Goal: Transaction & Acquisition: Purchase product/service

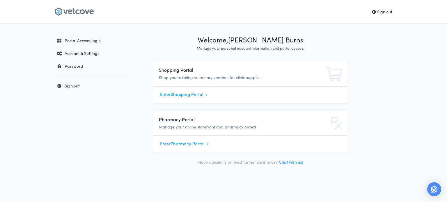
click at [169, 96] on link "Enter Shopping Portal" at bounding box center [250, 94] width 181 height 9
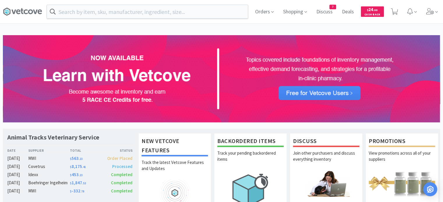
click at [137, 11] on input "text" at bounding box center [147, 11] width 201 height 13
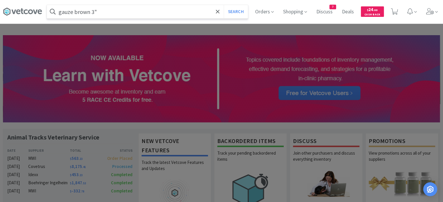
type input "gauze brown 3""
click at [224, 5] on button "Search" at bounding box center [236, 11] width 24 height 13
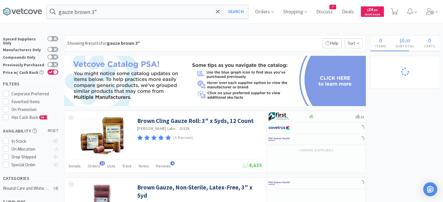
click at [95, 165] on span "Orders" at bounding box center [94, 166] width 13 height 5
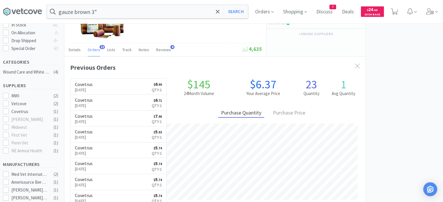
select select "1"
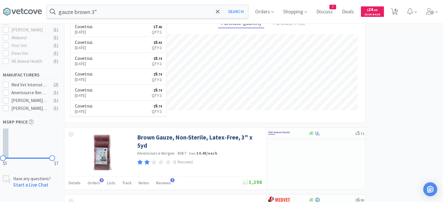
scroll to position [262, 0]
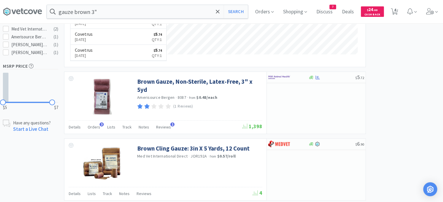
click at [91, 128] on span "Orders" at bounding box center [94, 127] width 13 height 5
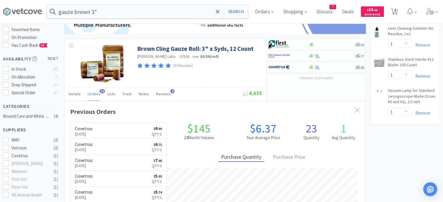
scroll to position [58, 0]
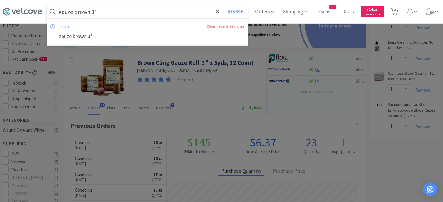
click at [102, 10] on input "gauze brown 3"" at bounding box center [147, 11] width 201 height 13
drag, startPoint x: 102, startPoint y: 10, endPoint x: 98, endPoint y: 9, distance: 3.9
click at [98, 9] on input "gauze brown 3"" at bounding box center [147, 11] width 201 height 13
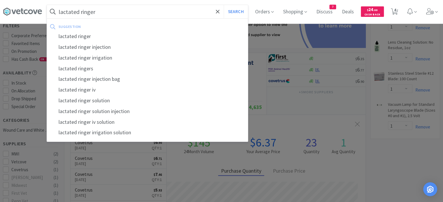
click at [224, 5] on button "Search" at bounding box center [236, 11] width 24 height 13
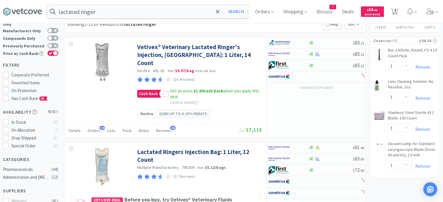
scroll to position [29, 0]
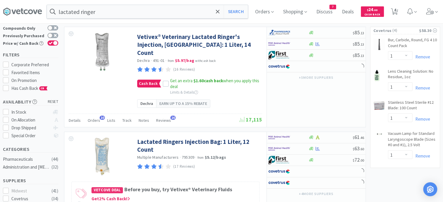
click at [98, 116] on div "Orders 10" at bounding box center [94, 121] width 13 height 11
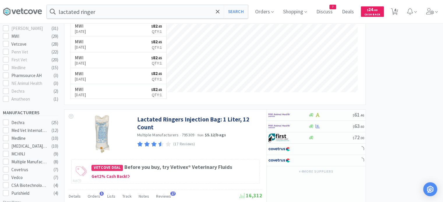
scroll to position [233, 0]
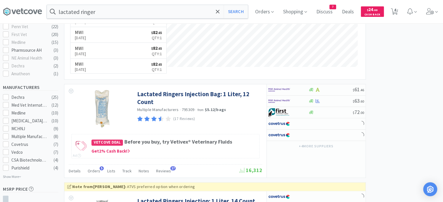
click at [94, 169] on span "Orders" at bounding box center [94, 171] width 13 height 5
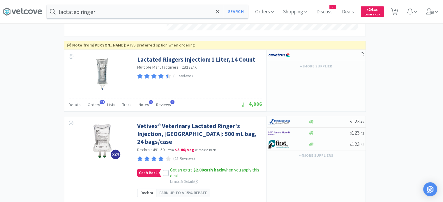
scroll to position [149, 301]
click at [94, 100] on div "Orders 31" at bounding box center [94, 105] width 13 height 11
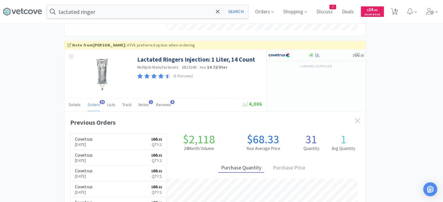
scroll to position [156, 301]
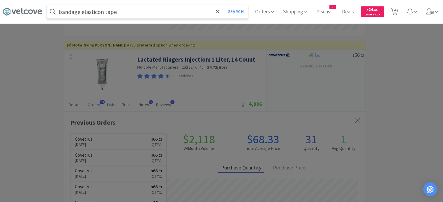
click at [224, 5] on button "Search" at bounding box center [236, 11] width 24 height 13
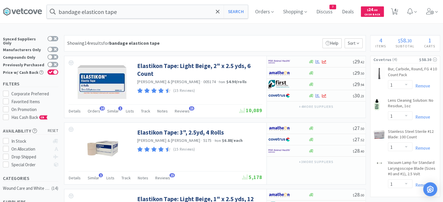
click at [95, 112] on span "Orders" at bounding box center [94, 111] width 13 height 5
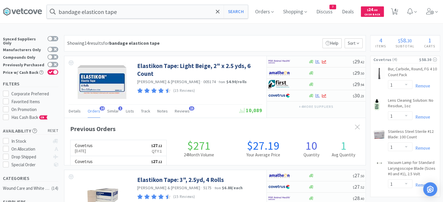
scroll to position [156, 301]
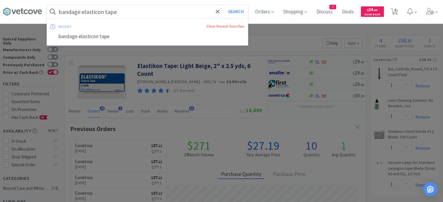
click at [139, 15] on input "bandage elasticon tape" at bounding box center [147, 11] width 201 height 13
click at [224, 5] on button "Search" at bounding box center [236, 11] width 24 height 13
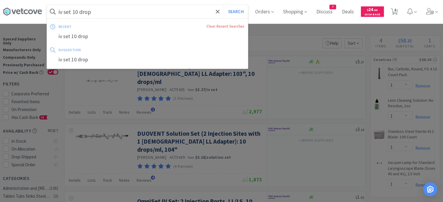
click at [101, 15] on input "iv set 10 drop" at bounding box center [147, 11] width 201 height 13
drag, startPoint x: 91, startPoint y: 14, endPoint x: 73, endPoint y: 16, distance: 17.6
click at [73, 16] on input "iv set 10 drop" at bounding box center [147, 11] width 201 height 13
click at [224, 5] on button "Search" at bounding box center [236, 11] width 24 height 13
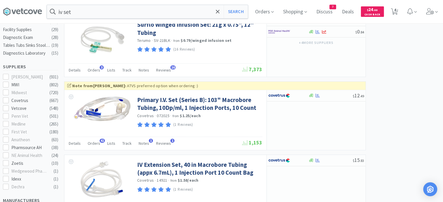
scroll to position [204, 0]
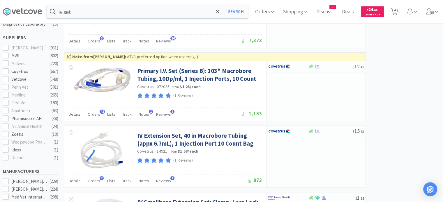
click at [92, 113] on span "Orders" at bounding box center [94, 114] width 13 height 5
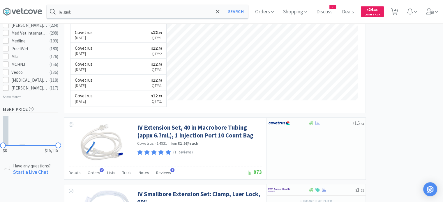
scroll to position [378, 0]
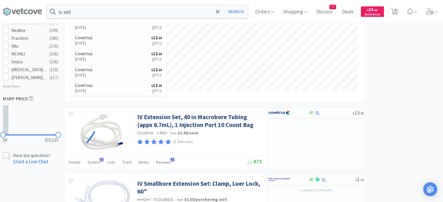
click at [92, 163] on span "Orders" at bounding box center [94, 162] width 13 height 5
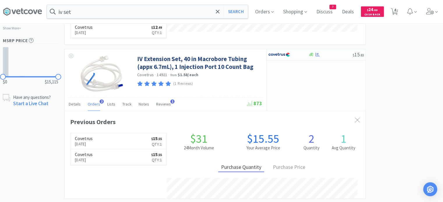
scroll to position [149, 301]
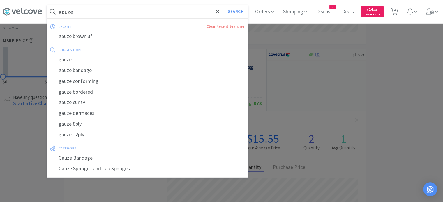
click at [224, 5] on button "Search" at bounding box center [236, 11] width 24 height 13
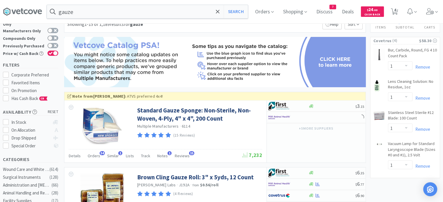
scroll to position [29, 0]
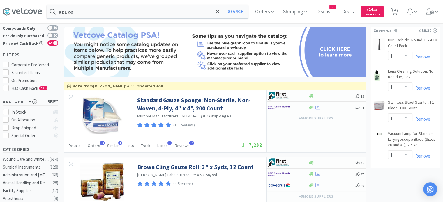
click at [99, 148] on div "Details Orders 54 Similar 1 Lists Track Notes 1 Reviews 15" at bounding box center [155, 146] width 173 height 11
click at [96, 147] on span "Orders" at bounding box center [94, 145] width 13 height 5
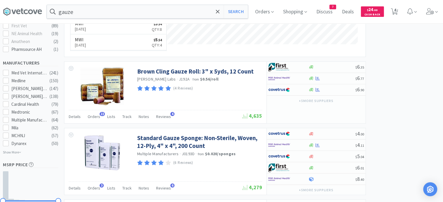
scroll to position [291, 0]
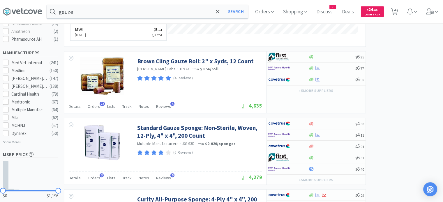
click at [94, 176] on span "Orders" at bounding box center [94, 178] width 13 height 5
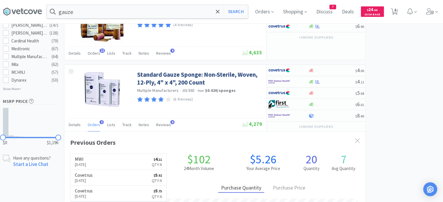
scroll to position [349, 0]
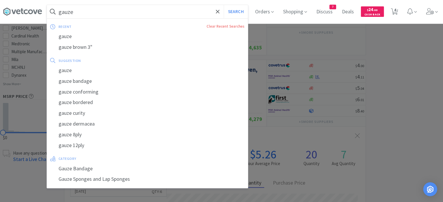
click at [93, 14] on input "gauze" at bounding box center [147, 11] width 201 height 13
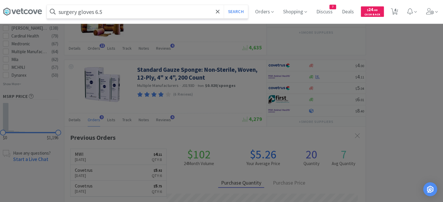
click at [224, 5] on button "Search" at bounding box center [236, 11] width 24 height 13
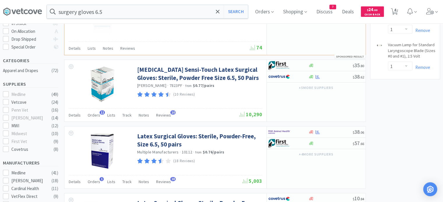
scroll to position [120, 0]
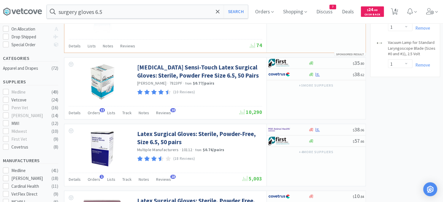
click at [90, 111] on span "Orders" at bounding box center [94, 112] width 13 height 5
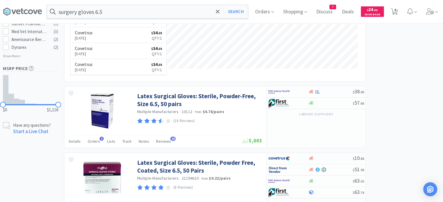
scroll to position [326, 0]
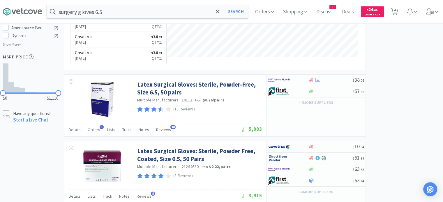
click at [91, 128] on span "Orders" at bounding box center [94, 129] width 13 height 5
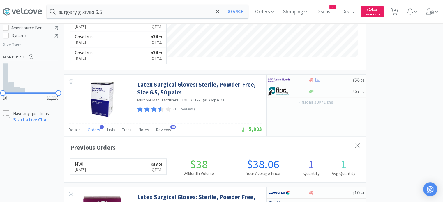
scroll to position [149, 301]
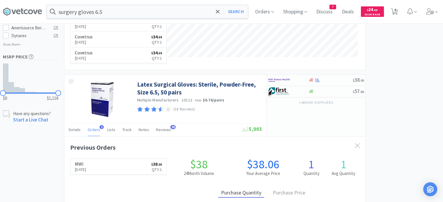
click at [121, 9] on input "surgery gloves 6.5" at bounding box center [147, 11] width 201 height 13
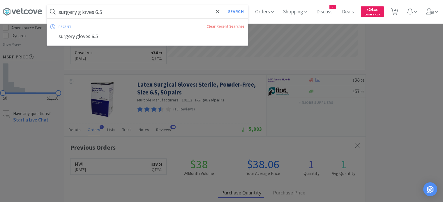
click at [97, 13] on input "surgery gloves 6.5" at bounding box center [147, 11] width 201 height 13
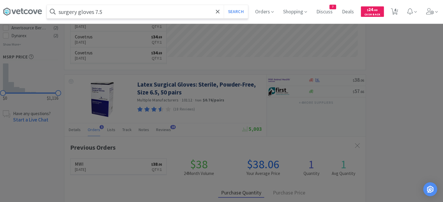
click at [224, 5] on button "Search" at bounding box center [236, 11] width 24 height 13
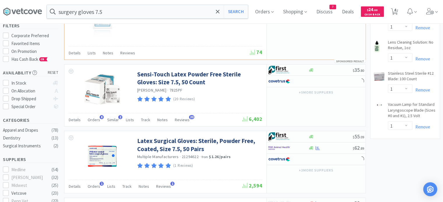
scroll to position [87, 0]
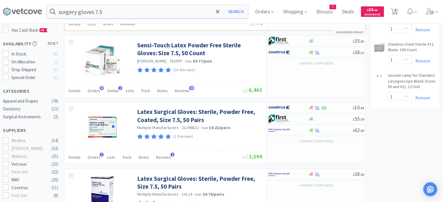
click at [93, 91] on span "Orders" at bounding box center [94, 90] width 13 height 5
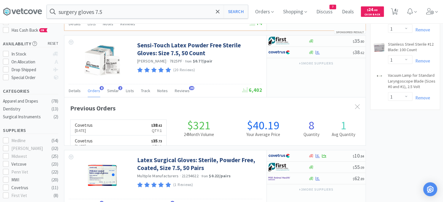
scroll to position [155, 301]
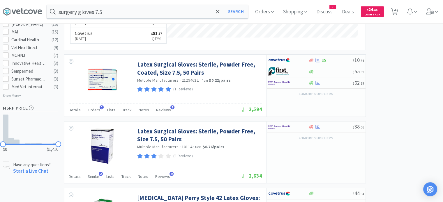
scroll to position [291, 0]
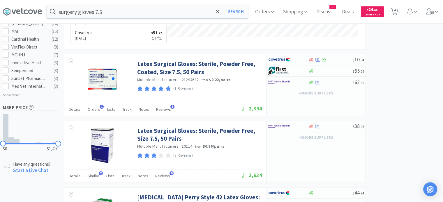
click at [89, 110] on div "Orders 1" at bounding box center [94, 110] width 13 height 11
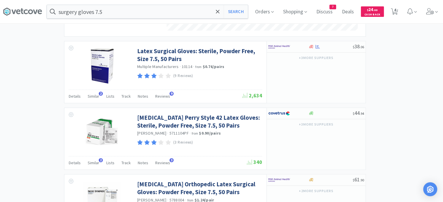
scroll to position [524, 0]
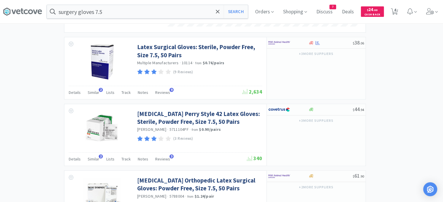
click at [97, 91] on span "Similar" at bounding box center [94, 92] width 12 height 5
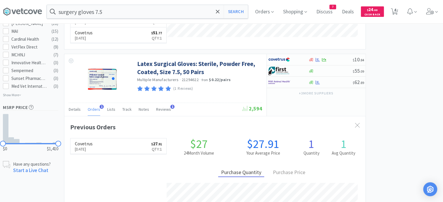
scroll to position [175, 0]
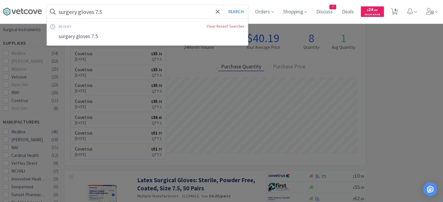
click at [118, 9] on input "surgery gloves 7.5" at bounding box center [147, 11] width 201 height 13
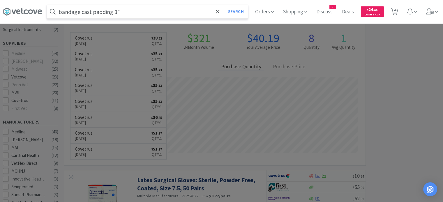
click at [224, 5] on button "Search" at bounding box center [236, 11] width 24 height 13
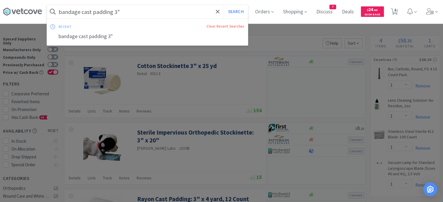
click at [120, 14] on input "bandage cast padding 3"" at bounding box center [147, 11] width 201 height 13
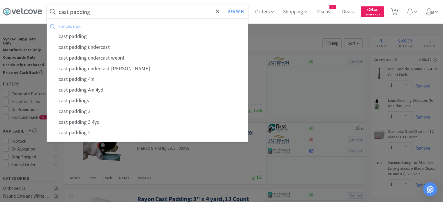
click at [224, 5] on button "Search" at bounding box center [236, 11] width 24 height 13
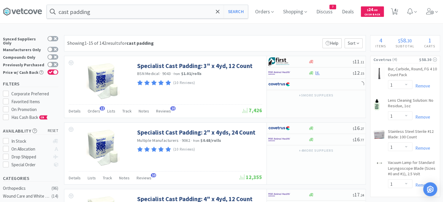
click at [93, 111] on span "Orders" at bounding box center [94, 111] width 13 height 5
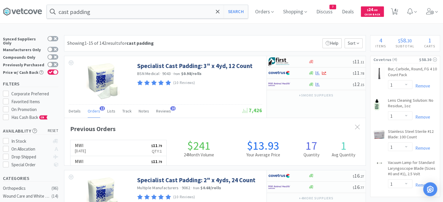
scroll to position [156, 301]
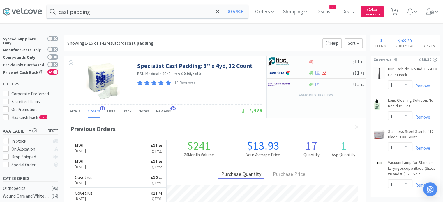
click at [96, 13] on input "cast padding" at bounding box center [147, 11] width 201 height 13
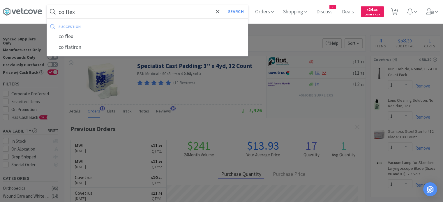
click at [224, 5] on button "Search" at bounding box center [236, 11] width 24 height 13
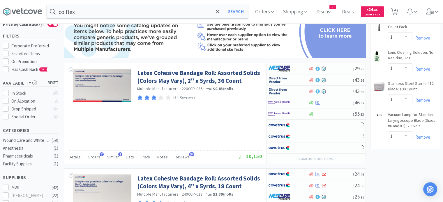
scroll to position [58, 0]
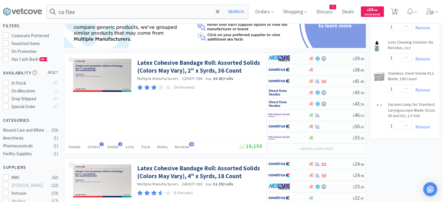
click at [91, 146] on span "Orders" at bounding box center [94, 146] width 13 height 5
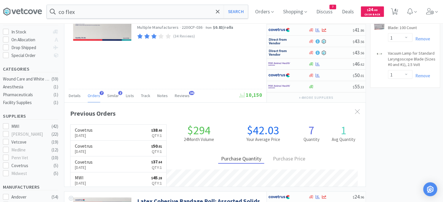
scroll to position [116, 0]
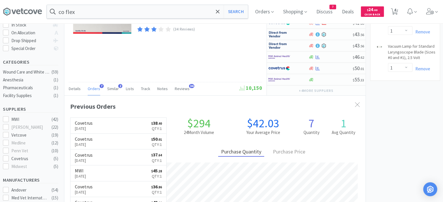
click at [79, 18] on div "co flex Search" at bounding box center [147, 12] width 201 height 14
click at [84, 11] on input "co flex" at bounding box center [147, 11] width 201 height 13
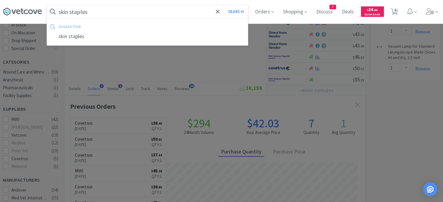
click at [224, 5] on button "Search" at bounding box center [236, 11] width 24 height 13
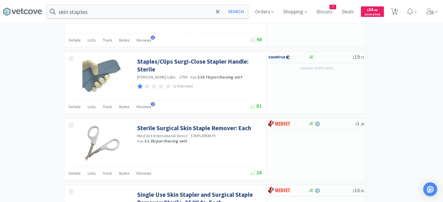
scroll to position [669, 0]
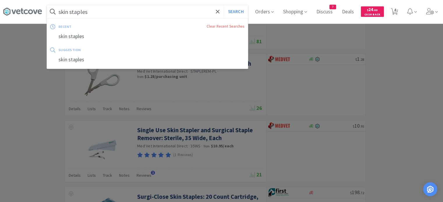
click at [107, 14] on input "skin staples" at bounding box center [147, 11] width 201 height 13
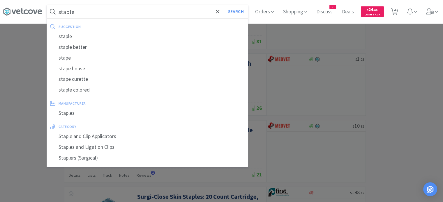
click at [224, 5] on button "Search" at bounding box center [236, 11] width 24 height 13
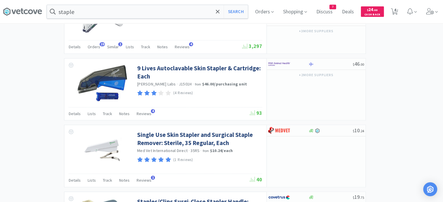
scroll to position [640, 0]
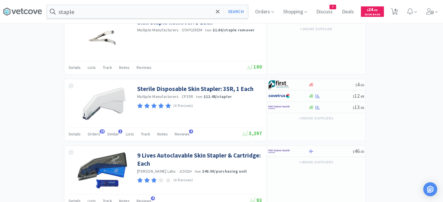
click at [91, 134] on span "Orders" at bounding box center [94, 134] width 13 height 5
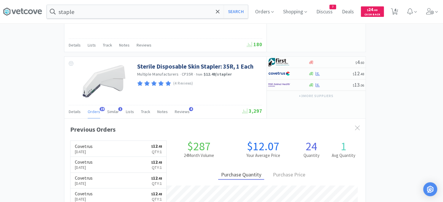
scroll to position [669, 0]
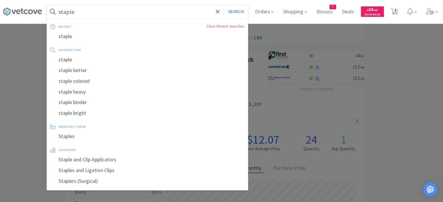
click at [79, 15] on input "staple" at bounding box center [147, 11] width 201 height 13
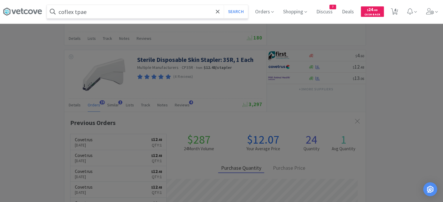
click at [224, 5] on button "Search" at bounding box center [236, 11] width 24 height 13
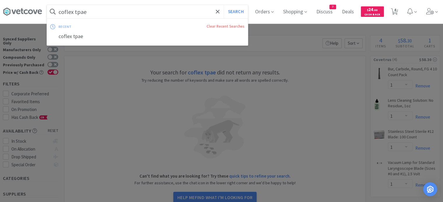
click at [90, 9] on input "coflex tpae" at bounding box center [147, 11] width 201 height 13
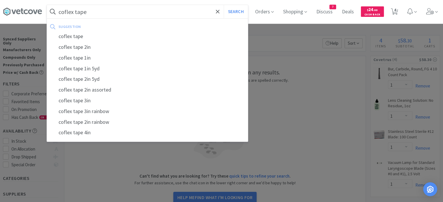
click at [224, 5] on button "Search" at bounding box center [236, 11] width 24 height 13
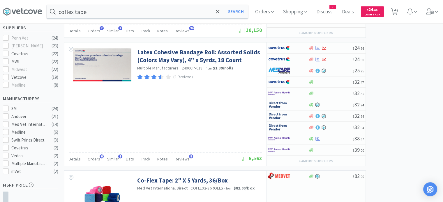
scroll to position [175, 0]
click at [89, 158] on span "Orders" at bounding box center [94, 158] width 13 height 5
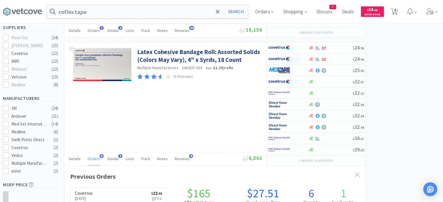
scroll to position [149, 301]
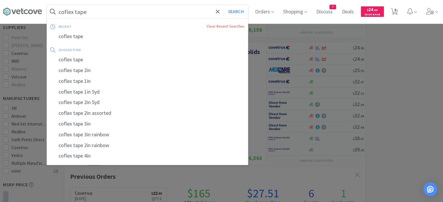
click at [113, 10] on input "coflex tape" at bounding box center [147, 11] width 201 height 13
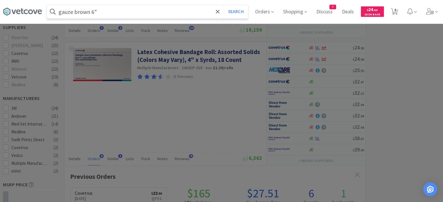
click at [224, 5] on button "Search" at bounding box center [236, 11] width 24 height 13
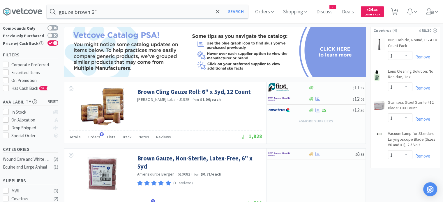
scroll to position [58, 0]
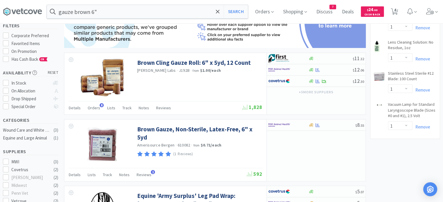
click at [90, 111] on div "Orders 8" at bounding box center [94, 108] width 13 height 11
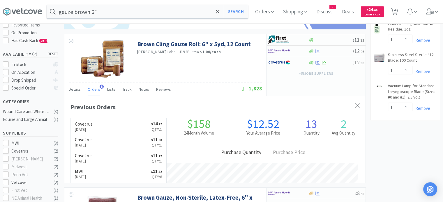
scroll to position [87, 0]
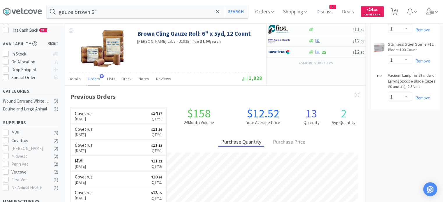
click at [84, 12] on input "gauze brown 6"" at bounding box center [147, 11] width 201 height 13
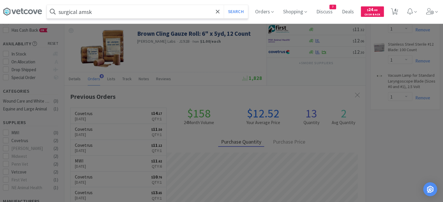
click at [224, 5] on button "Search" at bounding box center [236, 11] width 24 height 13
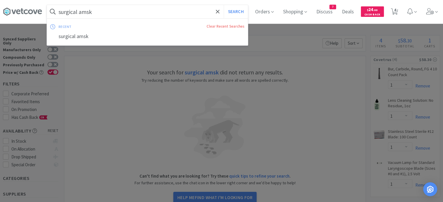
click at [91, 13] on input "surgical amsk" at bounding box center [147, 11] width 201 height 13
click at [224, 5] on button "Search" at bounding box center [236, 11] width 24 height 13
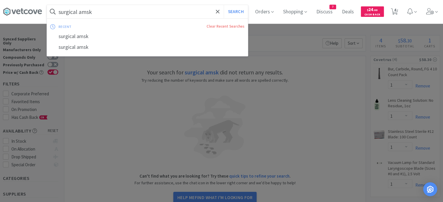
click at [91, 13] on input "surgical amsk" at bounding box center [147, 11] width 201 height 13
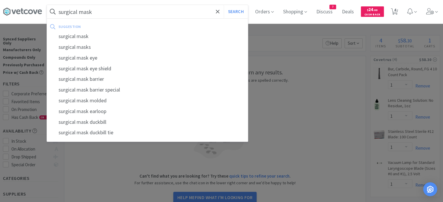
click at [224, 5] on button "Search" at bounding box center [236, 11] width 24 height 13
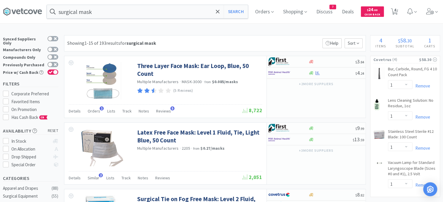
click at [95, 113] on span "Orders" at bounding box center [94, 111] width 13 height 5
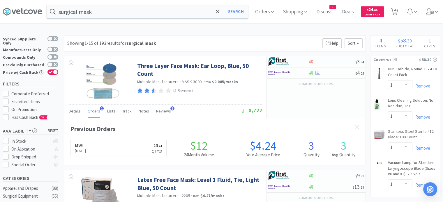
scroll to position [149, 301]
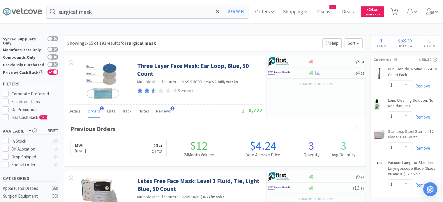
click at [95, 113] on span "Orders" at bounding box center [94, 111] width 13 height 5
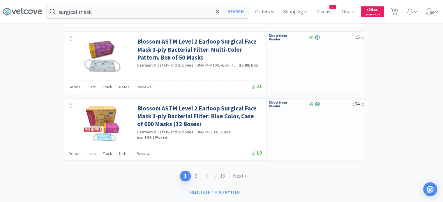
scroll to position [901, 0]
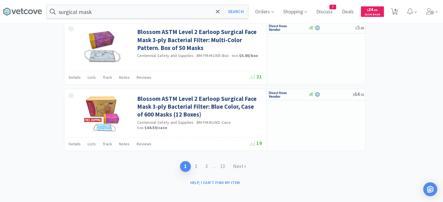
drag, startPoint x: 107, startPoint y: 19, endPoint x: 108, endPoint y: 13, distance: 6.5
click at [107, 18] on div "surgical mask Search Orders Shopping Discuss Discuss 7 Deals Deals $ 24 . 00 Ca…" at bounding box center [221, 11] width 437 height 23
click at [108, 11] on input "surgical mask" at bounding box center [147, 11] width 201 height 13
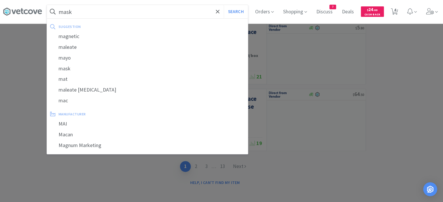
click at [224, 5] on button "Search" at bounding box center [236, 11] width 24 height 13
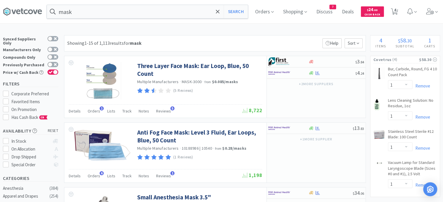
click at [95, 176] on span "Orders" at bounding box center [94, 175] width 13 height 5
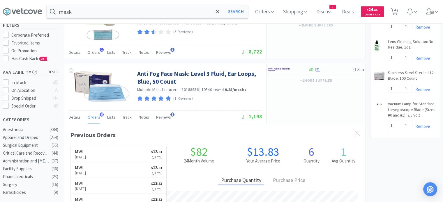
scroll to position [58, 0]
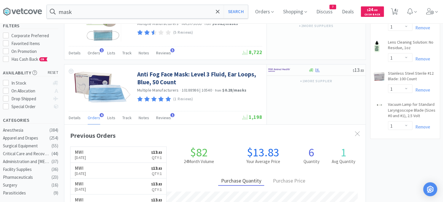
click at [107, 14] on input "mask" at bounding box center [147, 11] width 201 height 13
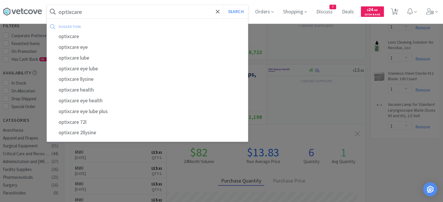
click at [224, 5] on button "Search" at bounding box center [236, 11] width 24 height 13
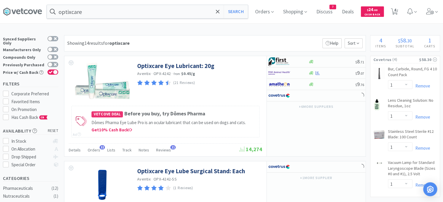
click at [94, 148] on span "Orders" at bounding box center [94, 150] width 13 height 5
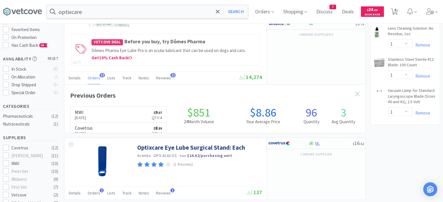
scroll to position [87, 0]
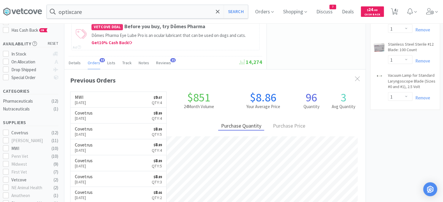
click at [112, 11] on input "optixcare" at bounding box center [147, 11] width 201 height 13
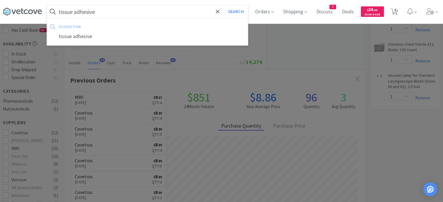
click at [224, 5] on button "Search" at bounding box center [236, 11] width 24 height 13
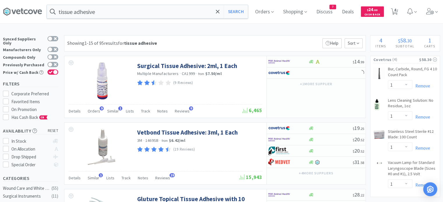
click at [96, 113] on span "Orders" at bounding box center [94, 111] width 13 height 5
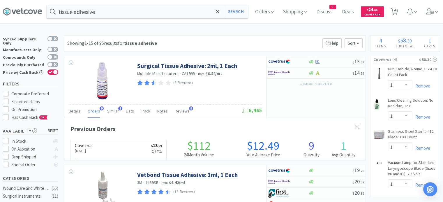
scroll to position [156, 301]
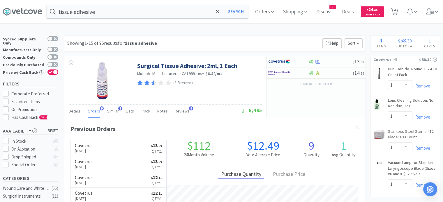
click at [97, 14] on input "tissue adhesive" at bounding box center [147, 11] width 201 height 13
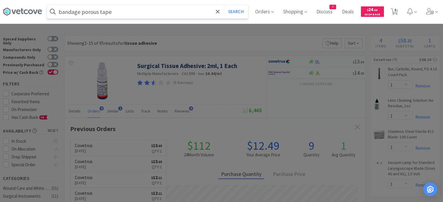
click at [224, 5] on button "Search" at bounding box center [236, 11] width 24 height 13
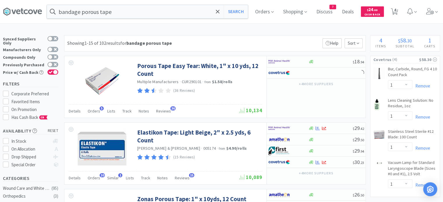
click at [94, 111] on span "Orders" at bounding box center [94, 111] width 13 height 5
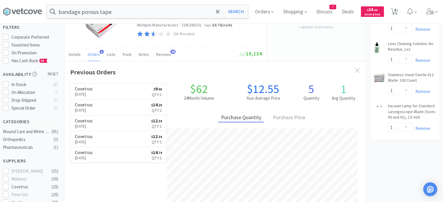
scroll to position [58, 0]
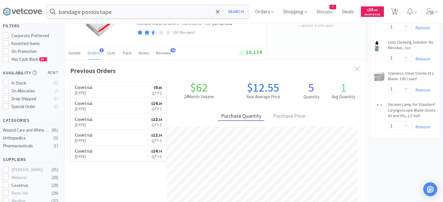
click at [122, 16] on input "bandage porous tape" at bounding box center [147, 11] width 201 height 13
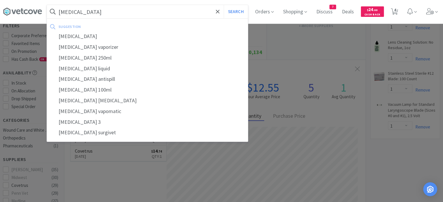
click at [224, 5] on button "Search" at bounding box center [236, 11] width 24 height 13
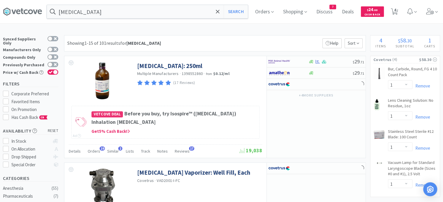
click at [93, 152] on span "Orders" at bounding box center [94, 151] width 13 height 5
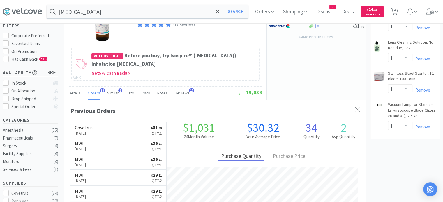
scroll to position [156, 301]
click at [129, 11] on input "[MEDICAL_DATA]" at bounding box center [147, 11] width 201 height 13
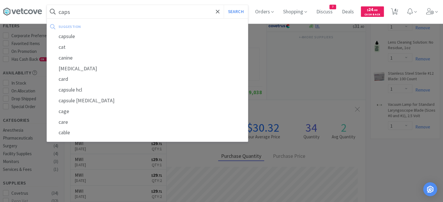
click at [224, 5] on button "Search" at bounding box center [236, 11] width 24 height 13
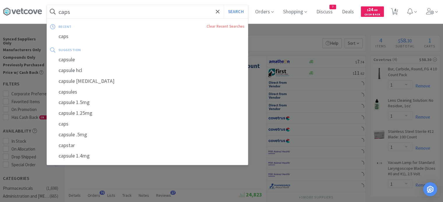
click at [129, 11] on input "caps" at bounding box center [147, 11] width 201 height 13
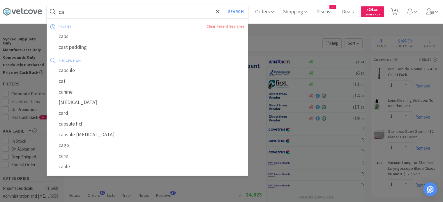
type input "c"
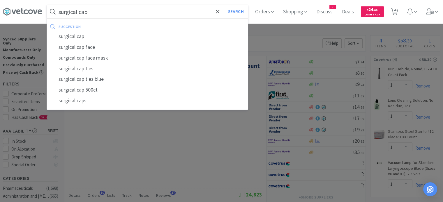
click at [224, 5] on button "Search" at bounding box center [236, 11] width 24 height 13
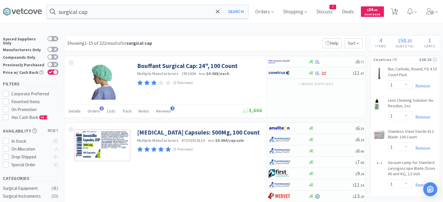
click at [90, 109] on span "Orders" at bounding box center [94, 111] width 13 height 5
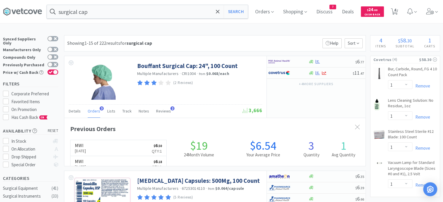
scroll to position [149, 301]
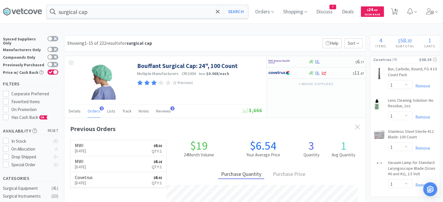
click at [124, 8] on input "surgical cap" at bounding box center [147, 11] width 201 height 13
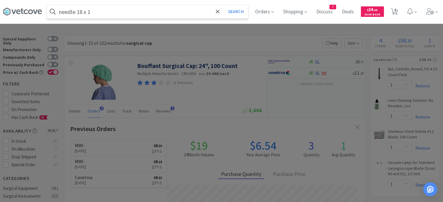
click at [224, 5] on button "Search" at bounding box center [236, 11] width 24 height 13
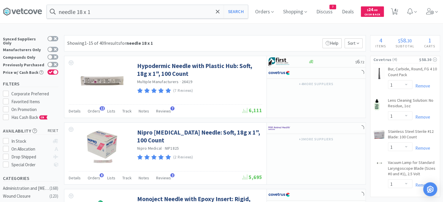
click at [95, 109] on span "Orders" at bounding box center [94, 111] width 13 height 5
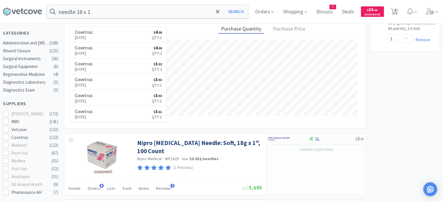
scroll to position [175, 0]
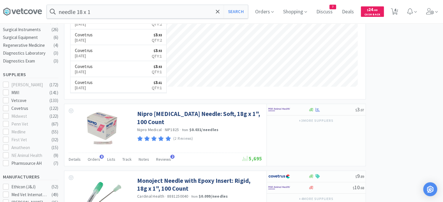
click at [91, 160] on span "Orders" at bounding box center [94, 159] width 13 height 5
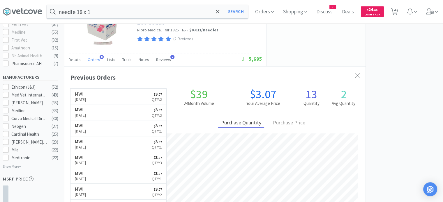
scroll to position [320, 0]
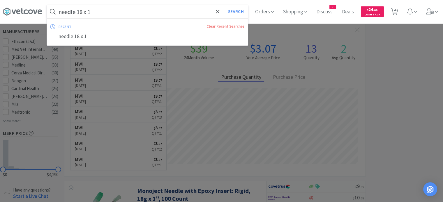
click at [178, 9] on input "needle 18 x 1" at bounding box center [147, 11] width 201 height 13
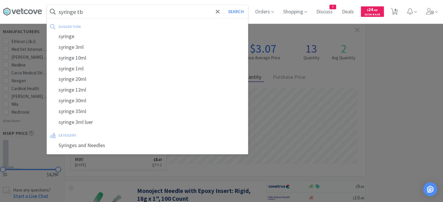
click at [224, 5] on button "Search" at bounding box center [236, 11] width 24 height 13
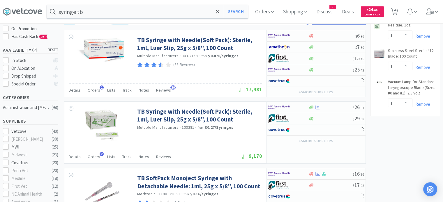
scroll to position [87, 0]
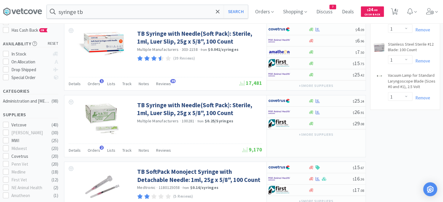
click at [92, 153] on div "Orders 2" at bounding box center [94, 151] width 13 height 11
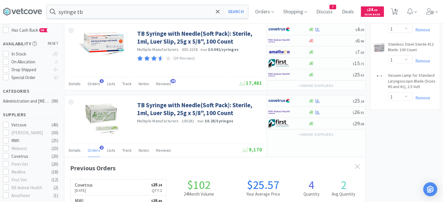
scroll to position [149, 301]
click at [96, 81] on span "Orders" at bounding box center [94, 83] width 13 height 5
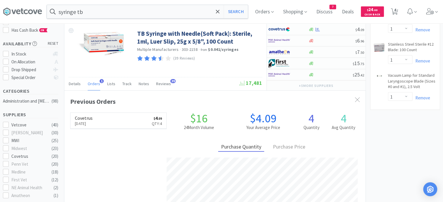
click at [126, 7] on input "syringe tb" at bounding box center [147, 11] width 201 height 13
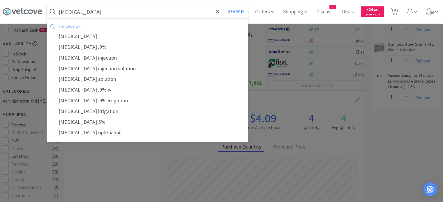
click at [224, 5] on button "Search" at bounding box center [236, 11] width 24 height 13
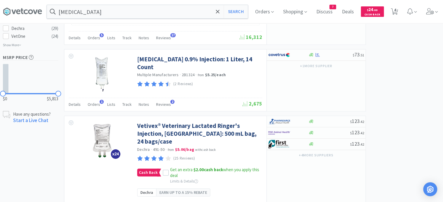
scroll to position [437, 0]
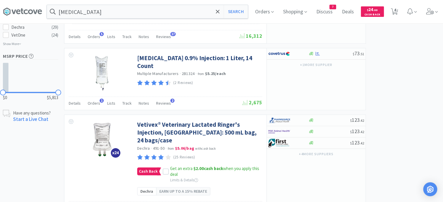
click at [94, 101] on span "Orders" at bounding box center [94, 103] width 13 height 5
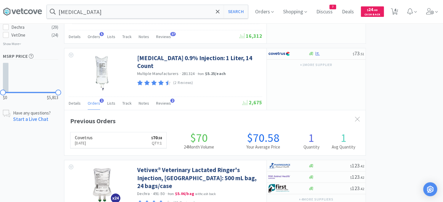
scroll to position [149, 301]
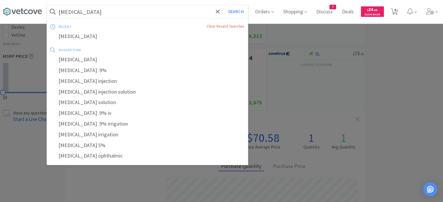
click at [132, 16] on input "[MEDICAL_DATA]" at bounding box center [147, 11] width 201 height 13
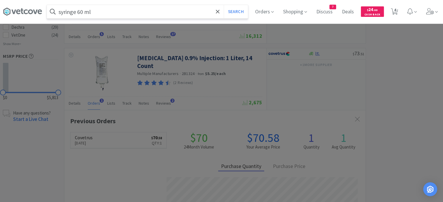
click at [224, 5] on button "Search" at bounding box center [236, 11] width 24 height 13
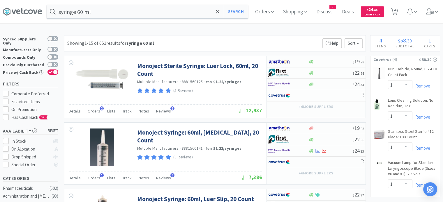
click at [93, 109] on span "Orders" at bounding box center [94, 111] width 13 height 5
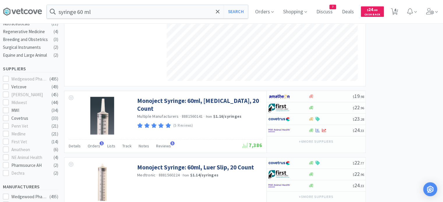
scroll to position [204, 0]
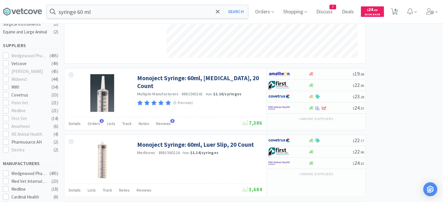
click at [94, 123] on span "Orders" at bounding box center [94, 123] width 13 height 5
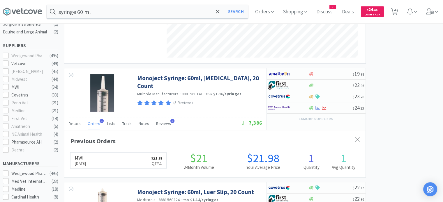
scroll to position [149, 301]
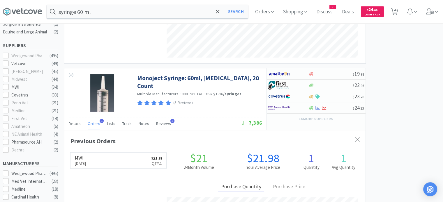
click at [121, 6] on input "syringe 60 ml" at bounding box center [147, 11] width 201 height 13
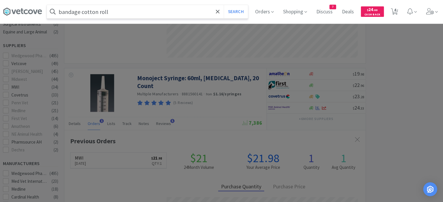
click at [224, 5] on button "Search" at bounding box center [236, 11] width 24 height 13
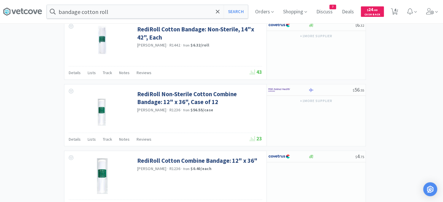
scroll to position [844, 0]
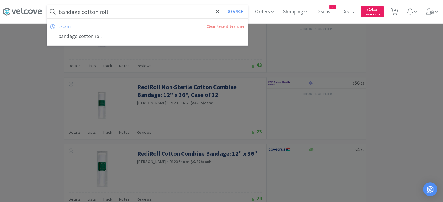
click at [117, 8] on input "bandage cotton roll" at bounding box center [147, 11] width 201 height 13
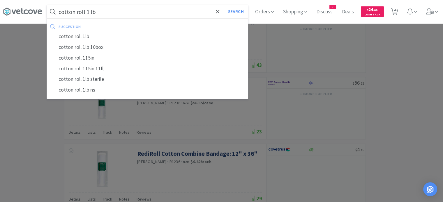
click at [224, 5] on button "Search" at bounding box center [236, 11] width 24 height 13
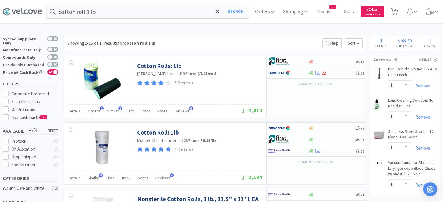
click at [95, 110] on span "Orders" at bounding box center [94, 111] width 13 height 5
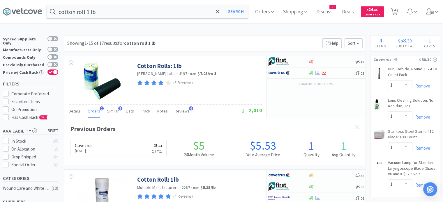
scroll to position [149, 301]
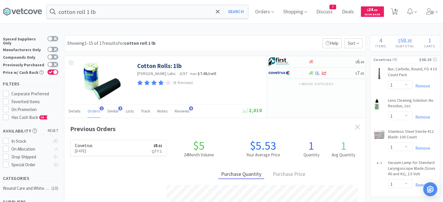
click at [94, 114] on div "Orders 1" at bounding box center [94, 112] width 13 height 11
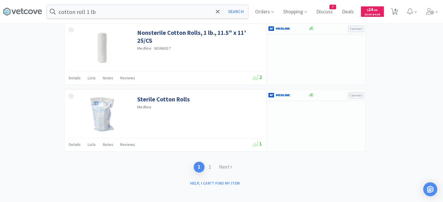
scroll to position [898, 0]
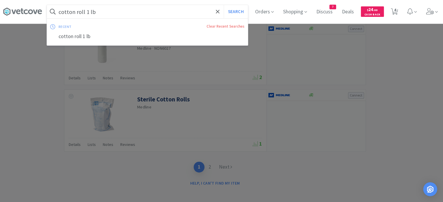
click at [97, 10] on input "cotton roll 1 lb" at bounding box center [147, 11] width 201 height 13
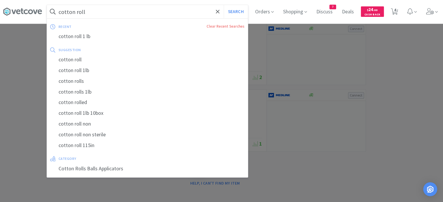
type input "cotton roll"
click at [224, 5] on button "Search" at bounding box center [236, 11] width 24 height 13
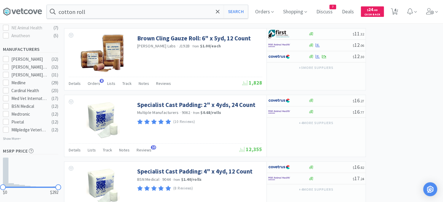
scroll to position [203, 0]
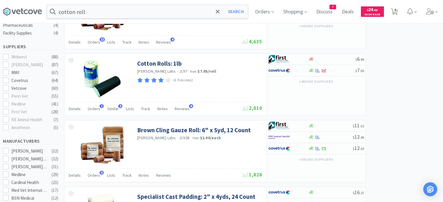
click at [111, 108] on span "Similar" at bounding box center [113, 108] width 12 height 5
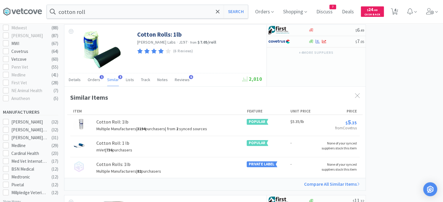
scroll to position [261, 0]
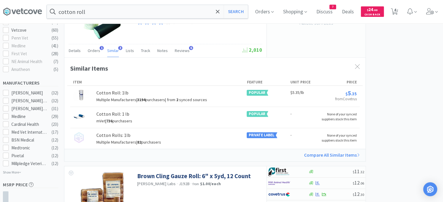
click at [120, 93] on div "Cotton Roll: 1lb" at bounding box center [112, 93] width 32 height 8
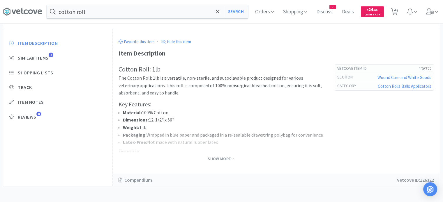
scroll to position [153, 0]
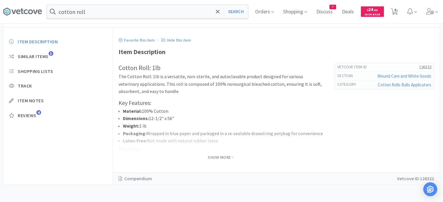
select select "1"
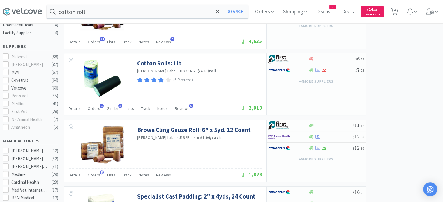
scroll to position [203, 0]
click at [113, 109] on span "Similar" at bounding box center [113, 108] width 12 height 5
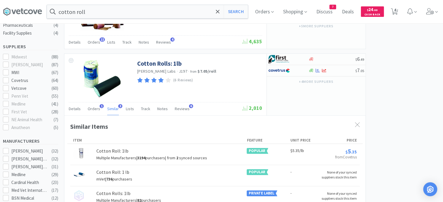
click at [88, 107] on span "Orders" at bounding box center [94, 108] width 13 height 5
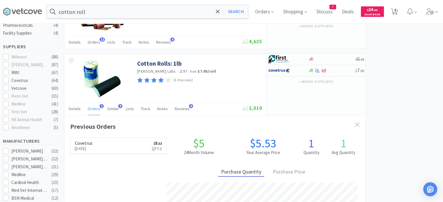
scroll to position [149, 301]
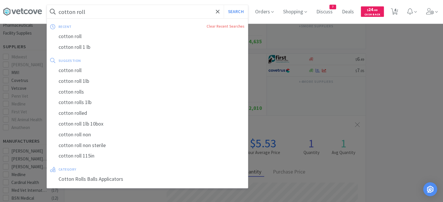
click at [86, 8] on input "cotton roll" at bounding box center [147, 11] width 201 height 13
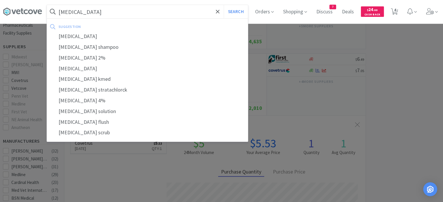
click at [224, 5] on button "Search" at bounding box center [236, 11] width 24 height 13
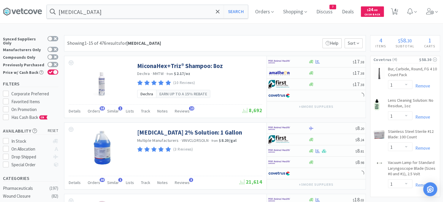
click at [90, 180] on span "Orders" at bounding box center [94, 182] width 13 height 5
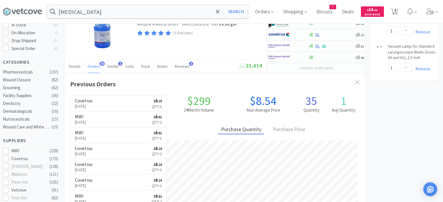
scroll to position [156, 301]
click at [102, 12] on input "[MEDICAL_DATA]" at bounding box center [147, 11] width 201 height 13
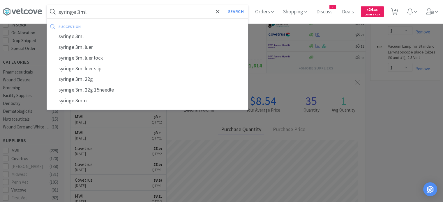
click at [224, 5] on button "Search" at bounding box center [236, 11] width 24 height 13
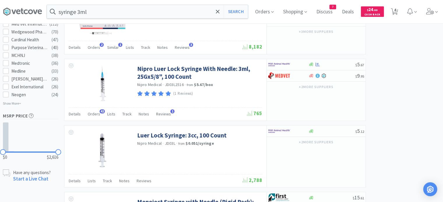
scroll to position [378, 0]
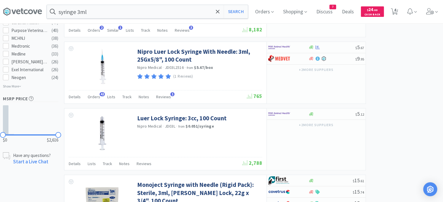
click at [96, 95] on span "Orders" at bounding box center [94, 96] width 13 height 5
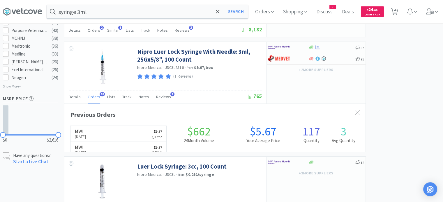
scroll to position [156, 301]
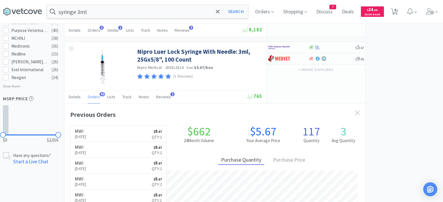
click at [95, 94] on span "Orders" at bounding box center [94, 96] width 13 height 5
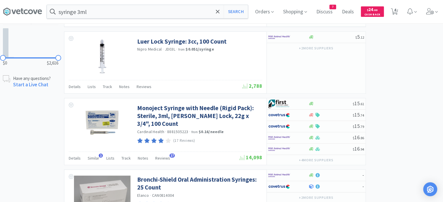
scroll to position [466, 0]
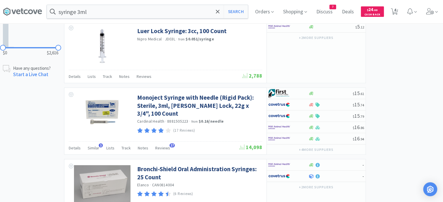
click at [145, 8] on input "syringe 3ml" at bounding box center [147, 11] width 201 height 13
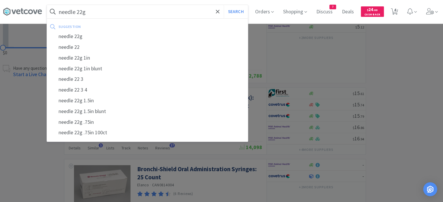
click at [224, 5] on button "Search" at bounding box center [236, 11] width 24 height 13
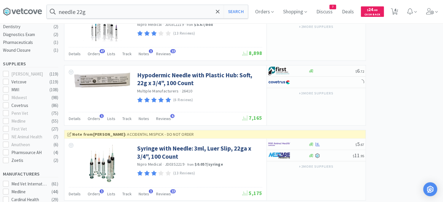
scroll to position [204, 0]
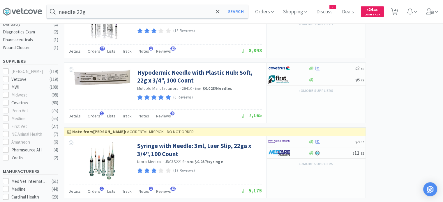
click at [88, 114] on span "Orders" at bounding box center [94, 116] width 13 height 5
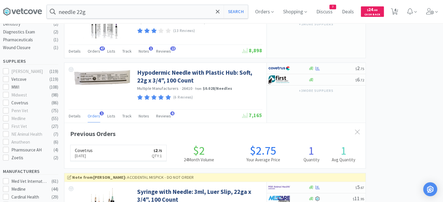
scroll to position [149, 301]
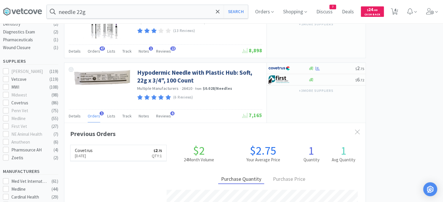
click at [90, 116] on span "Orders" at bounding box center [94, 116] width 13 height 5
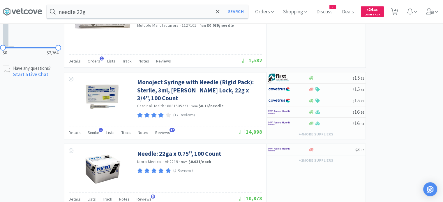
scroll to position [495, 0]
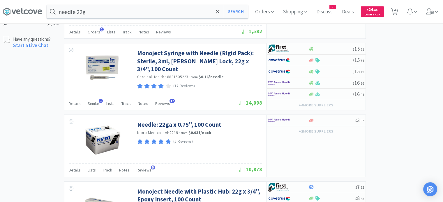
click at [130, 14] on input "needle 22g" at bounding box center [147, 11] width 201 height 13
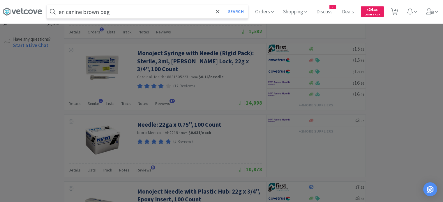
click at [224, 5] on button "Search" at bounding box center [236, 11] width 24 height 13
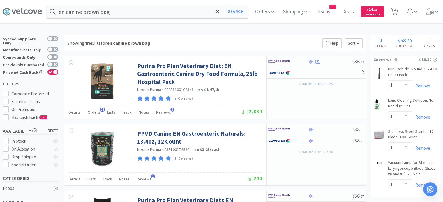
click at [94, 114] on span "Orders" at bounding box center [94, 112] width 13 height 5
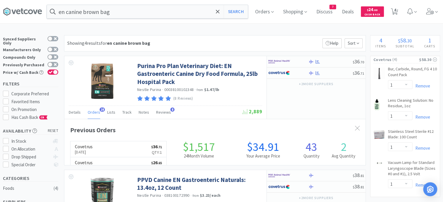
scroll to position [156, 301]
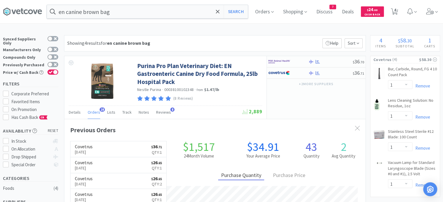
click at [117, 15] on input "en canine brown bag" at bounding box center [147, 11] width 201 height 13
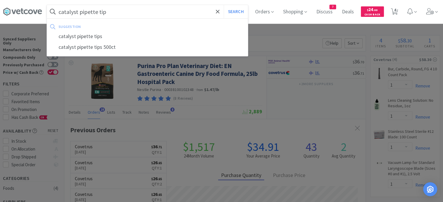
click at [224, 5] on button "Search" at bounding box center [236, 11] width 24 height 13
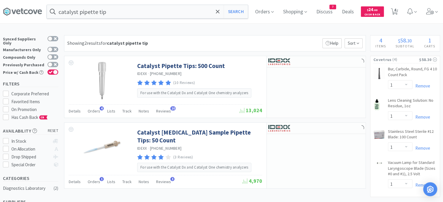
click at [91, 113] on span "Orders" at bounding box center [94, 111] width 13 height 5
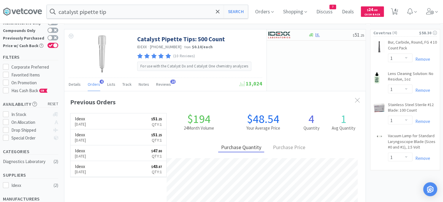
scroll to position [149, 301]
click at [114, 8] on input "catalyst pipette tip" at bounding box center [147, 11] width 201 height 13
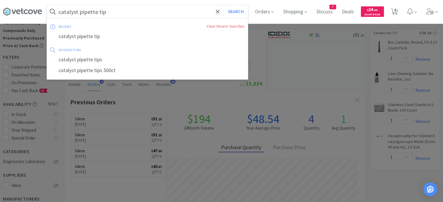
click at [112, 13] on input "catalyst pipette tip" at bounding box center [147, 11] width 201 height 13
drag, startPoint x: 112, startPoint y: 12, endPoint x: 79, endPoint y: 12, distance: 32.3
click at [79, 12] on input "catalyst pipette tip" at bounding box center [147, 11] width 201 height 13
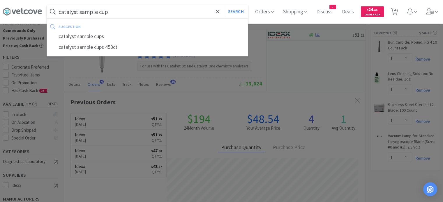
type input "catalyst sample cup"
click at [224, 5] on button "Search" at bounding box center [236, 11] width 24 height 13
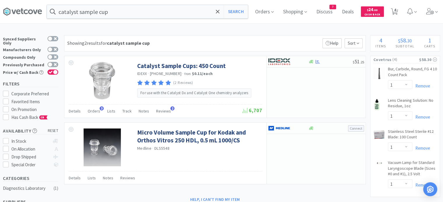
click at [90, 113] on span "Orders" at bounding box center [94, 111] width 13 height 5
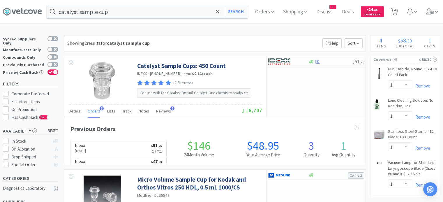
scroll to position [149, 301]
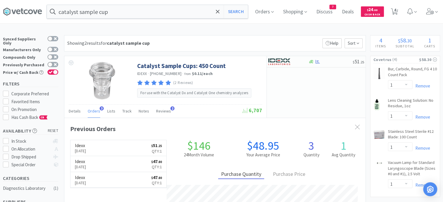
click at [219, 12] on span at bounding box center [217, 12] width 7 height 12
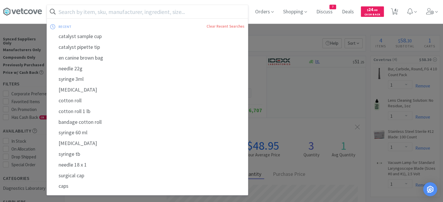
click at [98, 12] on input "text" at bounding box center [147, 11] width 201 height 13
click at [97, 13] on input "text" at bounding box center [147, 11] width 201 height 13
